Goal: Task Accomplishment & Management: Manage account settings

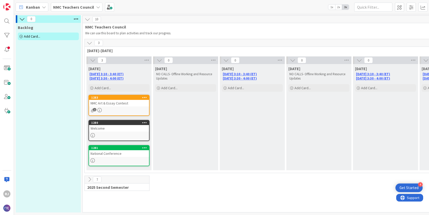
click at [44, 35] on div "Add Card..." at bounding box center [48, 37] width 61 height 8
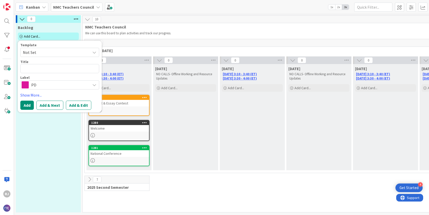
click at [66, 84] on span "PD" at bounding box center [59, 84] width 57 height 7
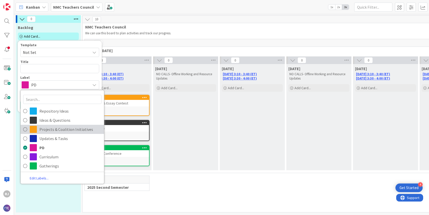
click at [52, 130] on span "Projects & Coalition Initiatives" at bounding box center [70, 130] width 62 height 8
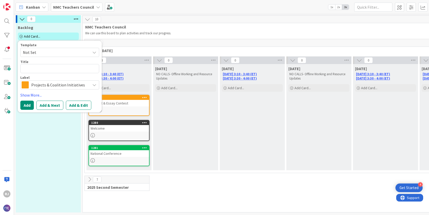
click at [84, 86] on span "Projects & Coalition Initiatives" at bounding box center [59, 84] width 57 height 7
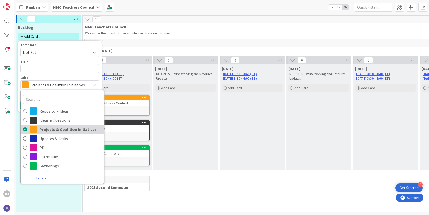
click at [56, 131] on span "Projects & Coalition Initiatives" at bounding box center [70, 130] width 62 height 8
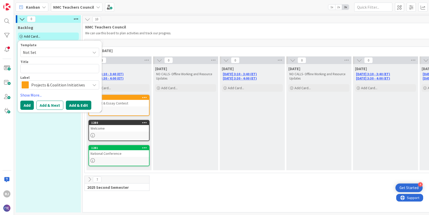
click at [73, 104] on button "Add & Edit" at bounding box center [78, 105] width 25 height 9
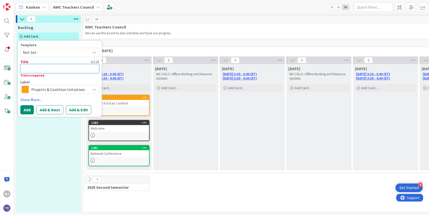
click at [63, 68] on textarea at bounding box center [59, 68] width 79 height 9
type textarea "x"
type textarea "A"
type textarea "x"
type textarea "Ar"
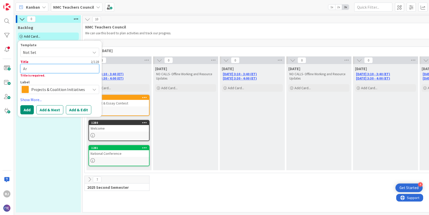
type textarea "x"
type textarea "Art"
type textarea "x"
type textarea "Art"
type textarea "x"
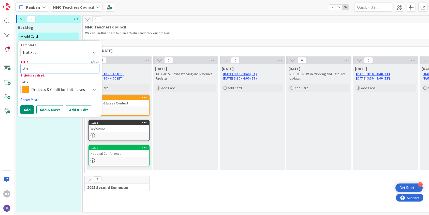
type textarea "Art &"
type textarea "x"
type textarea "Art &"
type textarea "x"
type textarea "Art & E"
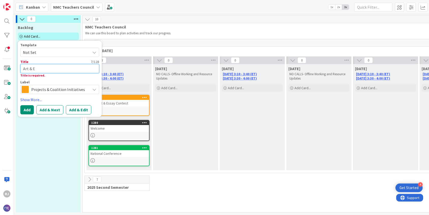
type textarea "x"
type textarea "Art & Es"
type textarea "x"
type textarea "Art & Ess"
type textarea "x"
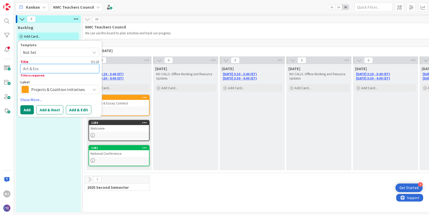
type textarea "Art & Essa"
type textarea "x"
type textarea "Art & Essay"
type textarea "x"
type textarea "Art & Essay"
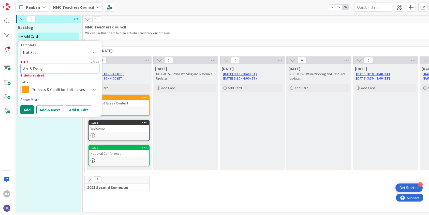
type textarea "x"
type textarea "Art & Essay C"
type textarea "x"
type textarea "Art & Essay Co"
type textarea "x"
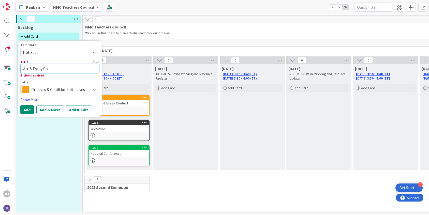
type textarea "Art & Essay Con"
type textarea "x"
type textarea "Art & Essay Cont"
type textarea "x"
type textarea "Art & Essay Conte"
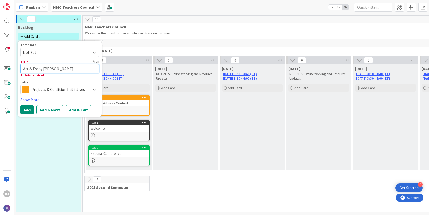
type textarea "x"
type textarea "Art & Essay Contes"
type textarea "x"
type textarea "Art & Essay Contest"
type textarea "x"
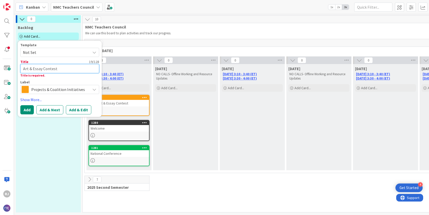
type textarea "Art & Essay Contest"
type textarea "x"
type textarea "Art & Essay Contest I"
type textarea "x"
type textarea "Art & Essay Contest In"
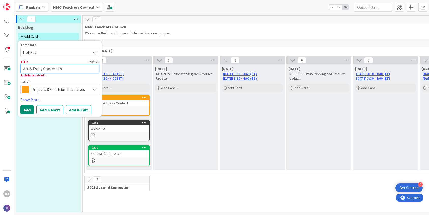
type textarea "x"
type textarea "Art & Essay Contest Ins"
type textarea "x"
type textarea "Art & Essay Contest Inst"
type textarea "x"
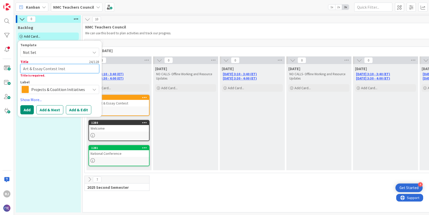
type textarea "Art & Essay Contest Instr"
type textarea "x"
type textarea "Art & Essay Contest Instru"
type textarea "x"
type textarea "Art & Essay Contest Instruc"
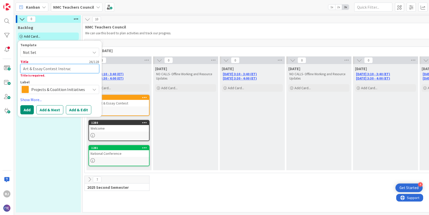
type textarea "x"
type textarea "Art & Essay Contest Instruct"
type textarea "x"
type textarea "Art & Essay Contest Instructi"
type textarea "x"
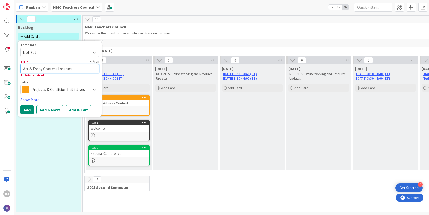
type textarea "Art & Essay Contest Instructio"
type textarea "x"
type textarea "Art & Essay Contest Instruction"
type textarea "x"
type textarea "Art & Essay Contest Instructions"
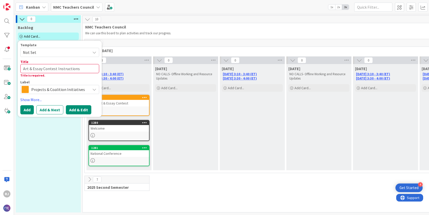
click at [72, 110] on button "Add & Edit" at bounding box center [78, 109] width 25 height 9
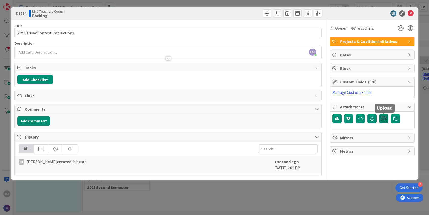
click at [384, 118] on icon at bounding box center [384, 119] width 5 height 4
click at [379, 114] on input "file" at bounding box center [379, 114] width 0 height 0
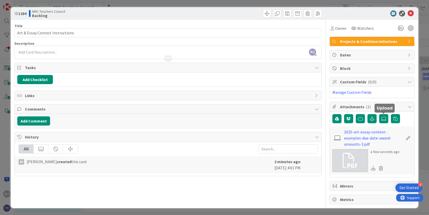
click at [411, 13] on icon at bounding box center [411, 13] width 6 height 6
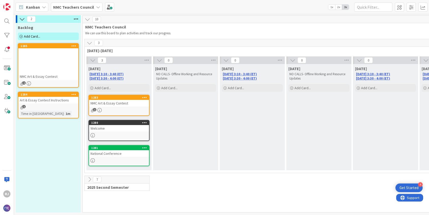
click at [75, 94] on icon at bounding box center [74, 95] width 5 height 4
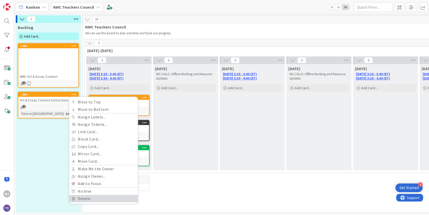
click at [91, 200] on link "Delete" at bounding box center [103, 198] width 69 height 7
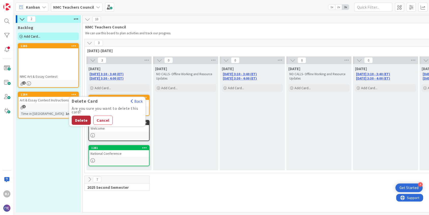
click at [80, 121] on button "Delete" at bounding box center [81, 120] width 19 height 9
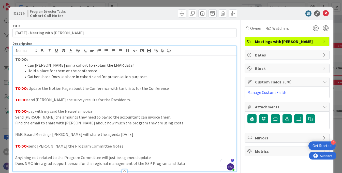
scroll to position [27, 0]
click at [327, 13] on icon at bounding box center [326, 13] width 6 height 6
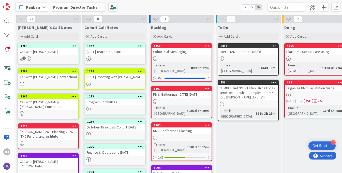
click at [86, 6] on b "Program Director Tasks" at bounding box center [75, 7] width 44 height 5
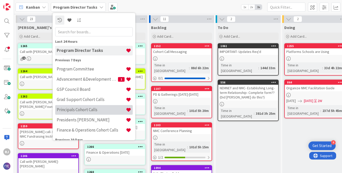
click at [84, 108] on h4 "Principals Cohort Calls" at bounding box center [91, 109] width 69 height 5
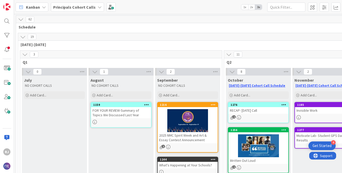
click at [199, 119] on div at bounding box center [188, 120] width 60 height 23
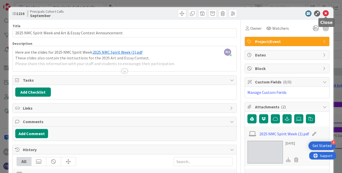
click at [327, 12] on icon at bounding box center [326, 13] width 6 height 6
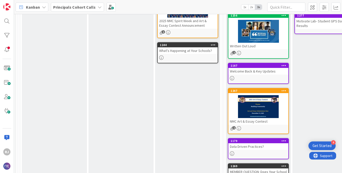
click at [262, 112] on div at bounding box center [259, 106] width 60 height 23
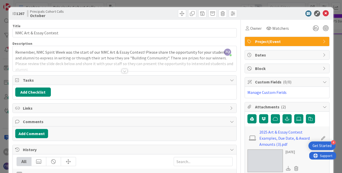
click at [125, 70] on div at bounding box center [125, 71] width 6 height 4
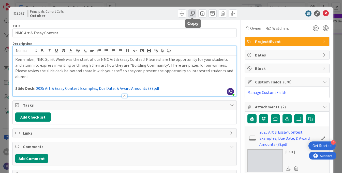
click at [192, 12] on span at bounding box center [192, 13] width 8 height 8
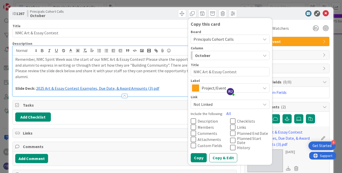
click at [238, 39] on span "Principals Cohort Calls" at bounding box center [226, 39] width 65 height 7
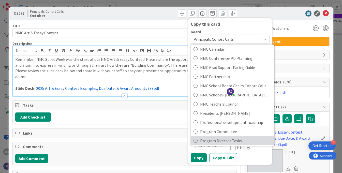
scroll to position [124, 0]
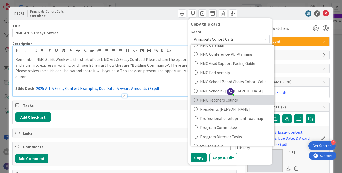
click at [224, 98] on span "NMC Teachers Council" at bounding box center [236, 100] width 72 height 8
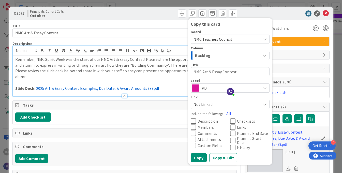
click at [214, 88] on span "PD" at bounding box center [230, 87] width 57 height 7
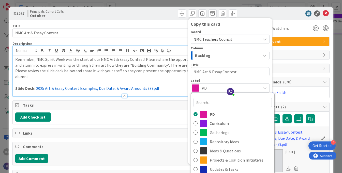
click at [214, 88] on span "PD" at bounding box center [230, 87] width 57 height 7
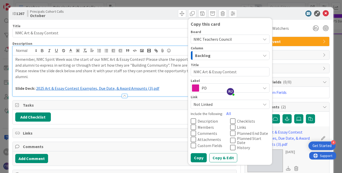
click at [214, 88] on span "PD" at bounding box center [230, 87] width 57 height 7
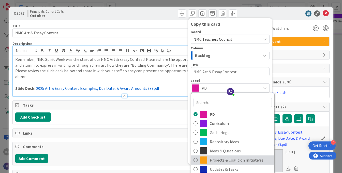
click at [231, 161] on span "Projects & Coalition Initiatives" at bounding box center [241, 160] width 62 height 8
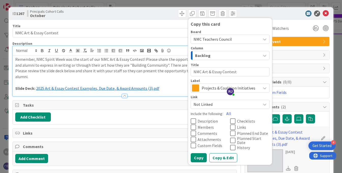
click at [206, 121] on span "Description" at bounding box center [208, 121] width 20 height 4
click at [211, 137] on span "Attachments" at bounding box center [209, 139] width 23 height 4
click at [242, 128] on span "Links" at bounding box center [241, 127] width 9 height 4
click at [199, 156] on button "Copy" at bounding box center [199, 157] width 16 height 9
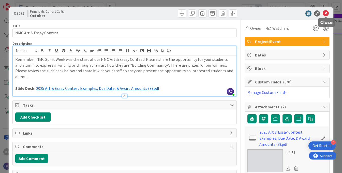
click at [326, 12] on icon at bounding box center [326, 13] width 6 height 6
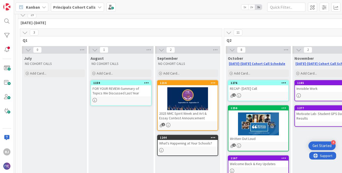
scroll to position [9, 0]
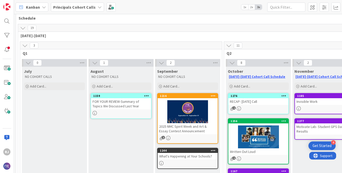
click at [77, 5] on b "Principals Cohort Calls" at bounding box center [74, 7] width 43 height 5
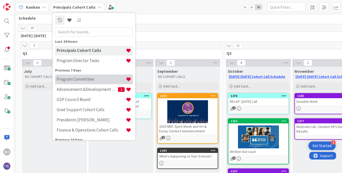
click at [79, 81] on h4 "Program Committee" at bounding box center [91, 79] width 69 height 5
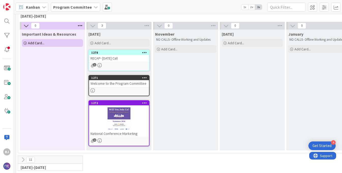
scroll to position [32, 0]
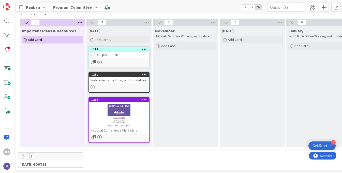
click at [135, 112] on div at bounding box center [119, 115] width 60 height 23
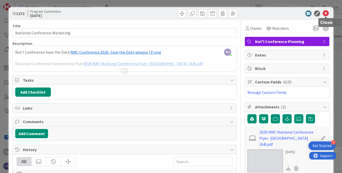
click at [328, 14] on icon at bounding box center [326, 13] width 6 height 6
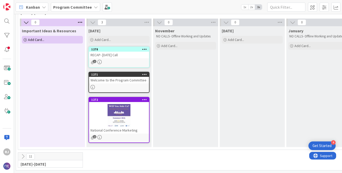
click at [144, 99] on icon at bounding box center [144, 100] width 5 height 4
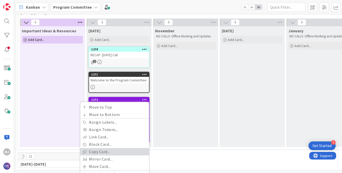
click at [107, 152] on link "Copy Card..." at bounding box center [114, 151] width 69 height 7
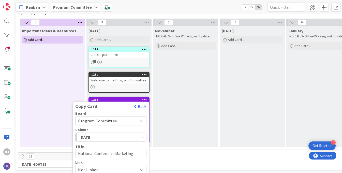
click at [112, 119] on span "Program Committee" at bounding box center [97, 120] width 39 height 5
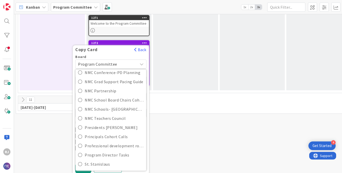
scroll to position [90, 0]
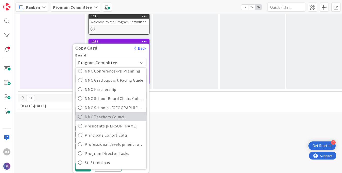
click at [109, 120] on span "NMC Teachers Council" at bounding box center [114, 117] width 59 height 8
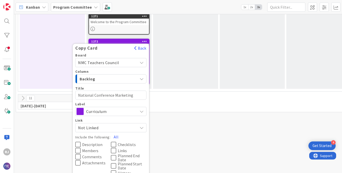
click at [103, 112] on span "Curriculum" at bounding box center [110, 111] width 49 height 7
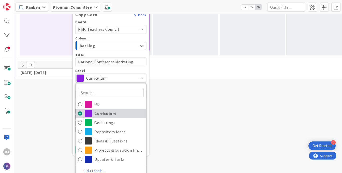
scroll to position [124, 0]
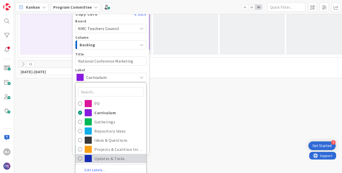
click at [111, 158] on span "Updates & Tasks" at bounding box center [118, 159] width 49 height 8
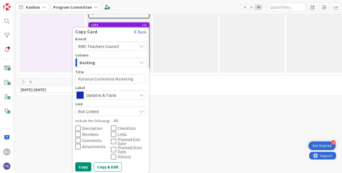
click at [91, 128] on span "Description" at bounding box center [92, 128] width 20 height 4
click at [94, 146] on span "Attachments" at bounding box center [93, 147] width 23 height 4
click at [122, 133] on span "Links" at bounding box center [122, 134] width 9 height 4
click at [83, 168] on button "Copy" at bounding box center [83, 166] width 16 height 9
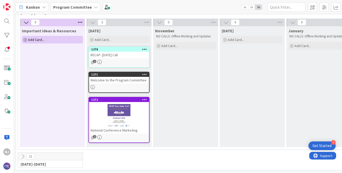
scroll to position [32, 0]
type textarea "x"
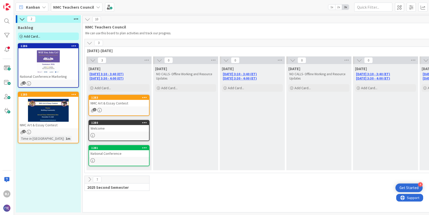
click at [48, 68] on div at bounding box center [48, 61] width 60 height 23
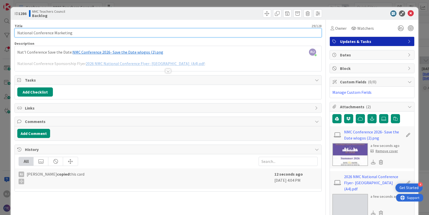
drag, startPoint x: 71, startPoint y: 34, endPoint x: 54, endPoint y: 33, distance: 17.4
click at [54, 33] on input "National Conference Marketing" at bounding box center [168, 32] width 307 height 9
type input "National Conference"
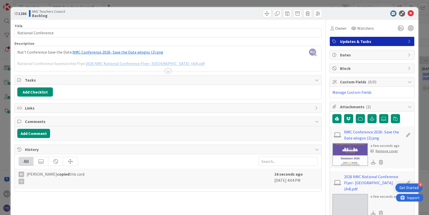
click at [193, 63] on div at bounding box center [168, 64] width 307 height 13
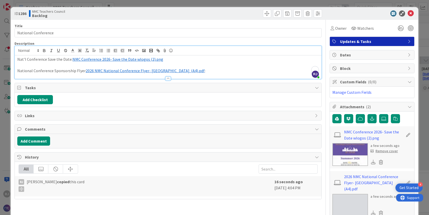
click at [181, 72] on p "National Conference Sponsorship Flyer ﻿ 2026 NMC National Conference Flyer- St.…" at bounding box center [168, 71] width 302 height 6
drag, startPoint x: 188, startPoint y: 71, endPoint x: 24, endPoint y: 67, distance: 164.0
click at [24, 67] on div "Nat'l Conference Save the Date: ﻿ NMC Conference 2026- Save the Date wlogos (2)…" at bounding box center [168, 66] width 307 height 23
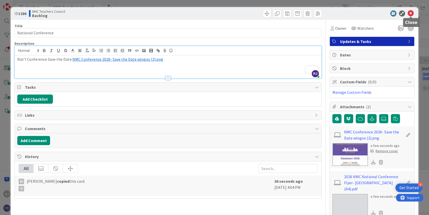
click at [410, 13] on icon at bounding box center [411, 13] width 6 height 6
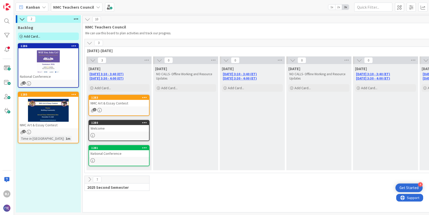
click at [59, 112] on div at bounding box center [48, 110] width 60 height 23
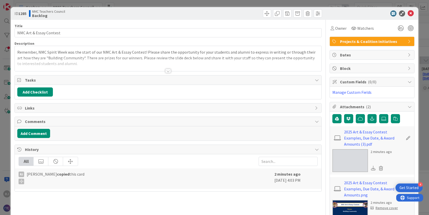
click at [170, 71] on div at bounding box center [168, 71] width 6 height 4
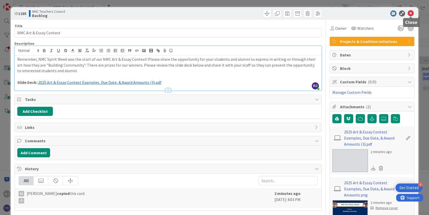
click at [409, 12] on icon at bounding box center [411, 13] width 6 height 6
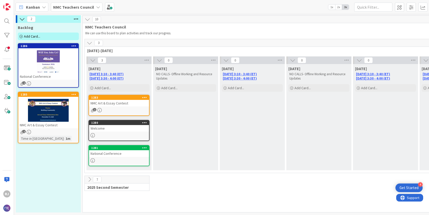
click at [78, 20] on icon at bounding box center [76, 19] width 7 height 8
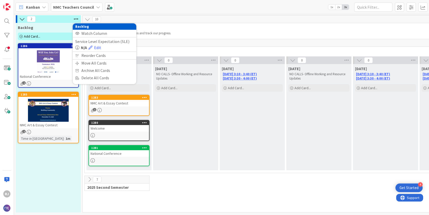
click at [78, 20] on icon at bounding box center [76, 19] width 7 height 8
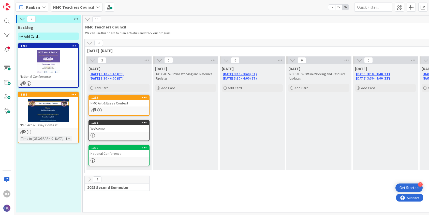
click at [75, 94] on icon at bounding box center [74, 95] width 5 height 4
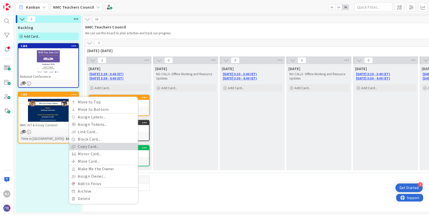
click at [86, 145] on link "Copy Card..." at bounding box center [103, 146] width 69 height 7
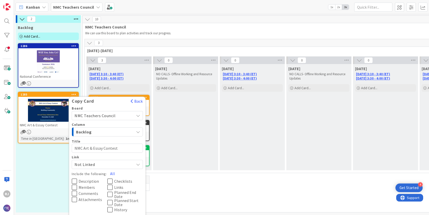
click at [92, 168] on div "Not Linked" at bounding box center [107, 164] width 71 height 9
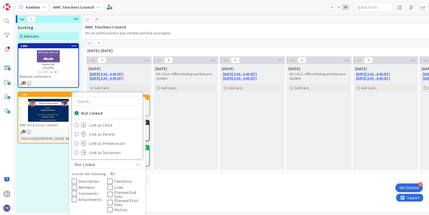
scroll to position [11, 0]
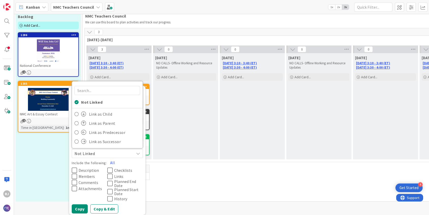
click at [178, 118] on div "November 2025 NO CALLS- Offline Working and Resource Updates Add Card..." at bounding box center [185, 106] width 65 height 106
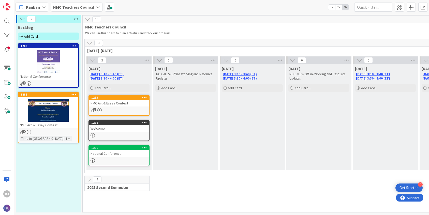
scroll to position [0, 0]
click at [74, 93] on icon at bounding box center [74, 95] width 5 height 4
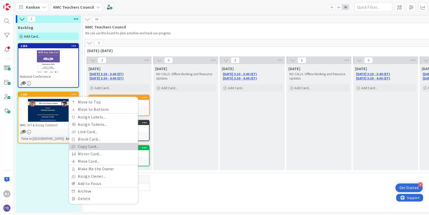
click at [87, 148] on link "Copy Card..." at bounding box center [103, 146] width 69 height 7
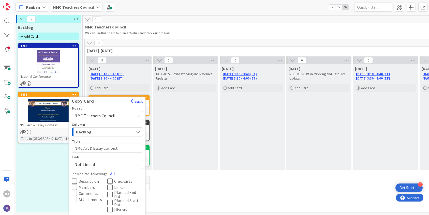
click at [126, 114] on span "NMC Teachers Council" at bounding box center [103, 115] width 57 height 7
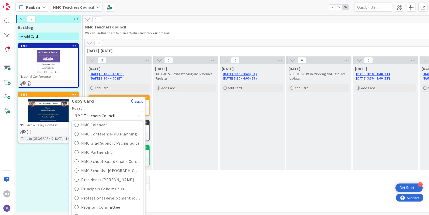
scroll to position [131, 0]
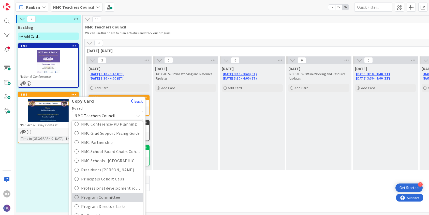
click at [108, 197] on span "Program Committee" at bounding box center [110, 198] width 59 height 8
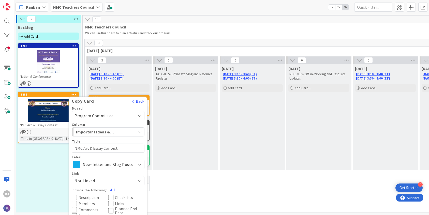
click at [122, 133] on div "Important Ideas & Resources" at bounding box center [105, 132] width 61 height 8
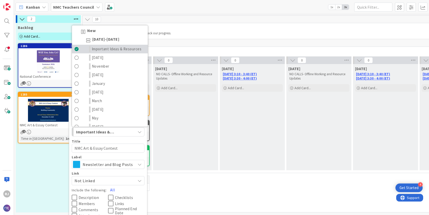
click at [121, 48] on span "Important Ideas & Resources" at bounding box center [117, 49] width 50 height 6
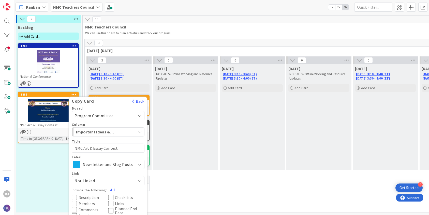
click at [104, 163] on span "Newsletter and Blog Posts" at bounding box center [108, 164] width 50 height 7
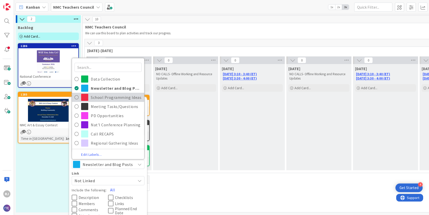
click at [110, 97] on span "School Programming Ideas" at bounding box center [116, 98] width 51 height 8
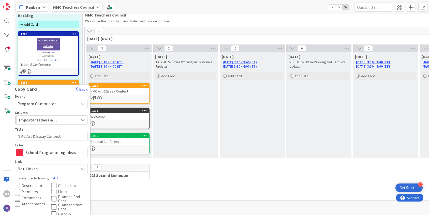
scroll to position [27, 0]
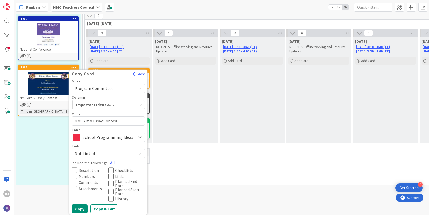
click at [86, 169] on span "Description" at bounding box center [89, 170] width 20 height 4
click at [90, 182] on span "Comments" at bounding box center [89, 183] width 20 height 4
click at [91, 188] on span "Attachments" at bounding box center [90, 189] width 23 height 4
click at [91, 182] on span "Comments" at bounding box center [89, 183] width 21 height 4
click at [118, 176] on span "Links" at bounding box center [119, 177] width 9 height 4
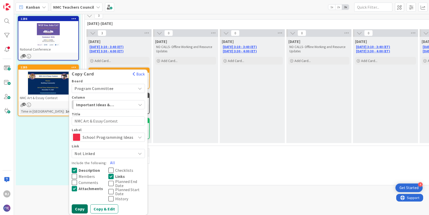
click at [78, 209] on button "Copy" at bounding box center [80, 209] width 16 height 9
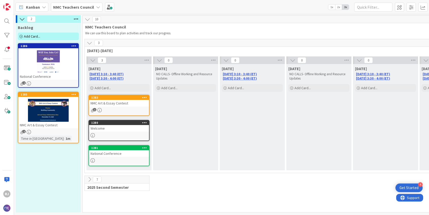
type textarea "x"
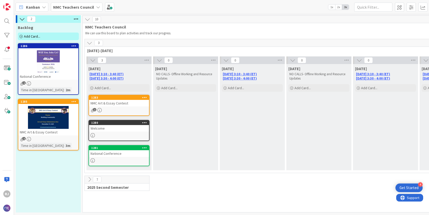
click at [69, 27] on div "Backlog" at bounding box center [48, 27] width 61 height 5
click at [398, 7] on span at bounding box center [399, 7] width 9 height 9
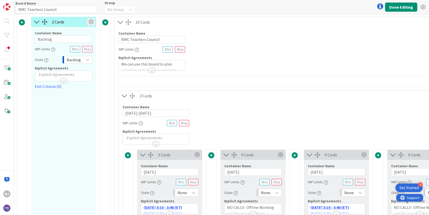
click at [92, 20] on icon at bounding box center [91, 22] width 8 height 8
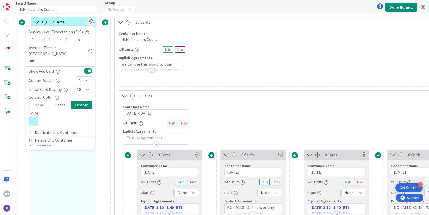
click at [35, 117] on icon at bounding box center [33, 121] width 9 height 9
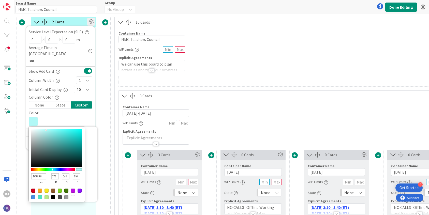
click at [74, 189] on div at bounding box center [73, 191] width 4 height 4
type input "BD10E0"
type input "189"
type input "16"
type input "224"
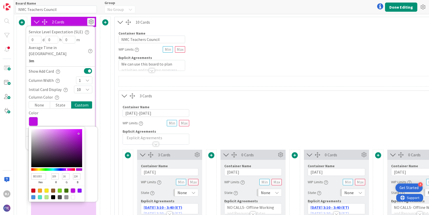
type input "E9AFF5"
type input "233"
type input "175"
type input "245"
click at [46, 129] on div at bounding box center [56, 148] width 51 height 38
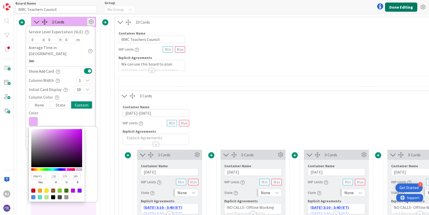
click at [399, 7] on button "Done Editing" at bounding box center [401, 7] width 32 height 9
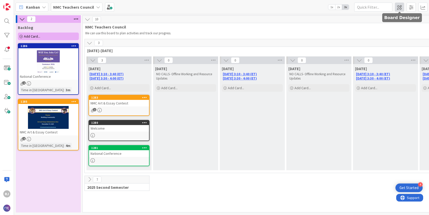
click at [401, 6] on span at bounding box center [399, 7] width 9 height 9
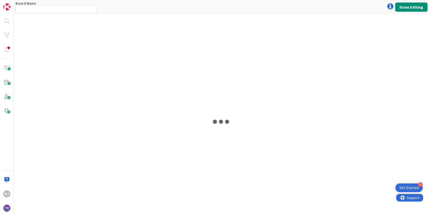
type input "NMC Teachers Council"
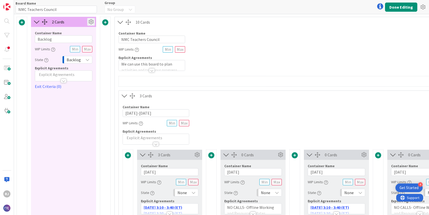
click at [92, 20] on icon at bounding box center [91, 22] width 8 height 8
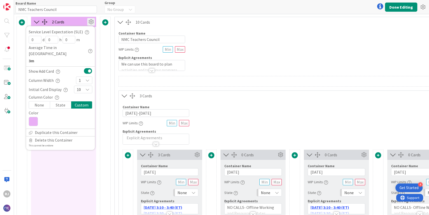
click at [33, 117] on icon at bounding box center [33, 121] width 9 height 9
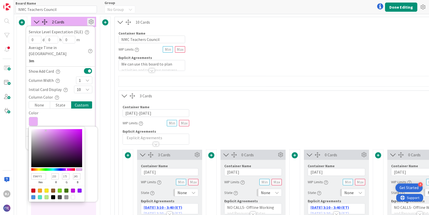
click at [44, 189] on div at bounding box center [57, 194] width 56 height 16
type input "AFF5EE"
type input "175"
type input "245"
type input "238"
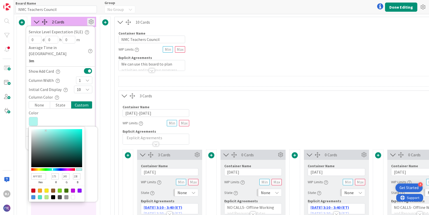
click at [52, 168] on div at bounding box center [53, 169] width 44 height 3
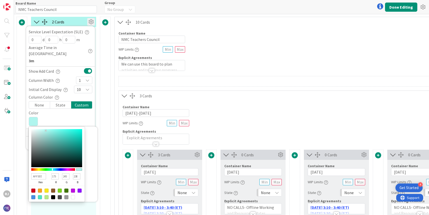
type input "D1FCF7"
type input "209"
type input "252"
type input "247"
click at [40, 129] on div at bounding box center [56, 148] width 51 height 38
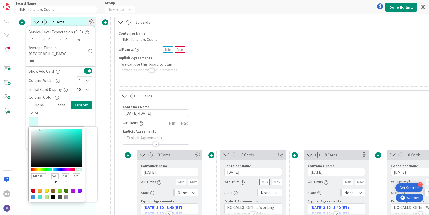
type input "DDFAF7"
type input "221"
type input "250"
click at [37, 129] on div at bounding box center [56, 148] width 51 height 38
type input "BAF6F0"
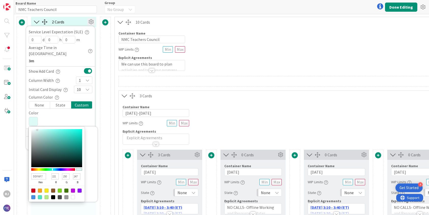
type input "186"
type input "246"
type input "240"
click at [44, 129] on div at bounding box center [56, 148] width 51 height 38
click at [407, 6] on button "Done Editing" at bounding box center [401, 7] width 32 height 9
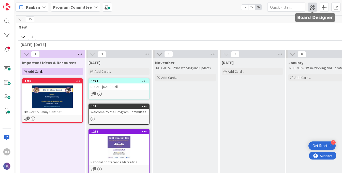
click at [312, 6] on span at bounding box center [312, 7] width 9 height 9
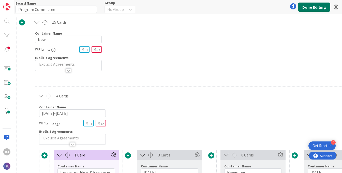
click at [309, 7] on button "Done Editing" at bounding box center [314, 7] width 32 height 9
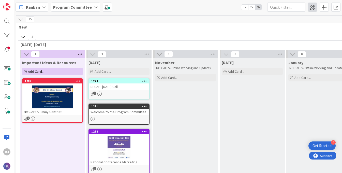
click at [310, 7] on span at bounding box center [312, 7] width 9 height 9
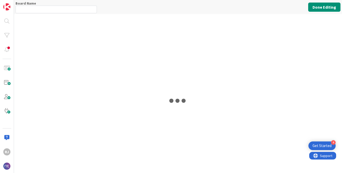
type input "Program Committee"
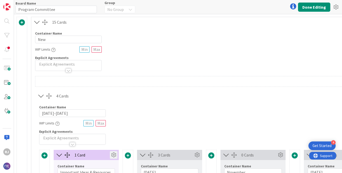
click at [114, 153] on icon at bounding box center [114, 155] width 8 height 8
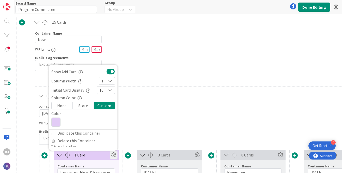
click at [59, 123] on icon at bounding box center [55, 122] width 9 height 9
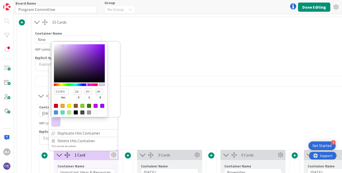
type input "CBF6EE"
type input "203"
type input "246"
type input "238"
click at [75, 84] on div at bounding box center [76, 84] width 44 height 3
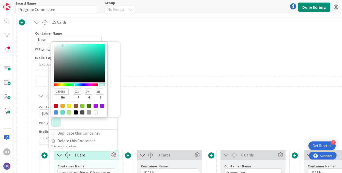
type input "C2FFF4"
type input "194"
type input "255"
type input "244"
click at [66, 44] on div at bounding box center [79, 63] width 51 height 38
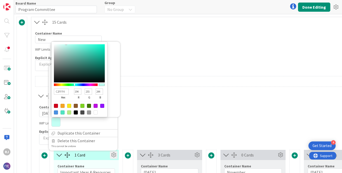
type input "ABF6E8"
type input "171"
type input "246"
type input "232"
click at [69, 46] on div at bounding box center [79, 63] width 51 height 38
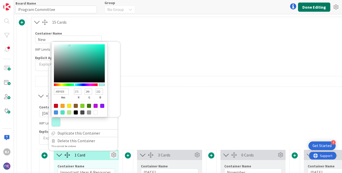
click at [307, 6] on button "Done Editing" at bounding box center [314, 7] width 32 height 9
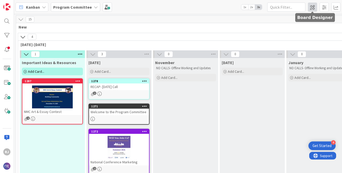
click at [313, 8] on span at bounding box center [312, 7] width 9 height 9
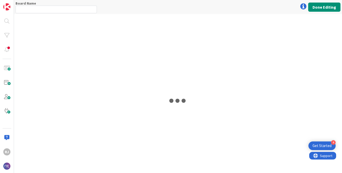
type input "Program Committee"
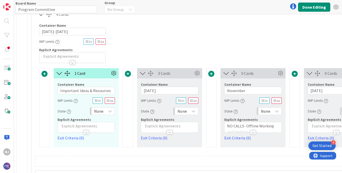
scroll to position [86, 0]
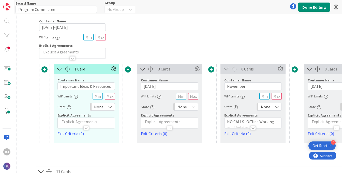
click at [126, 130] on div at bounding box center [128, 103] width 11 height 79
click at [115, 69] on icon at bounding box center [114, 69] width 8 height 8
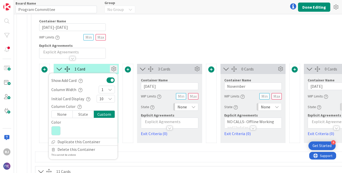
click at [58, 129] on icon at bounding box center [55, 130] width 9 height 9
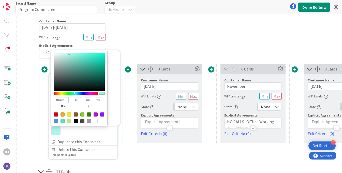
type input "C2F7ED"
type input "194"
type input "247"
type input "237"
click at [65, 54] on div at bounding box center [79, 72] width 51 height 38
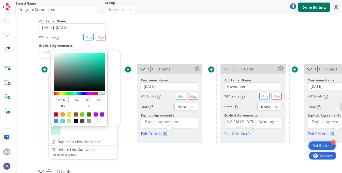
click at [304, 8] on button "Done Editing" at bounding box center [314, 7] width 32 height 9
